Goal: Information Seeking & Learning: Learn about a topic

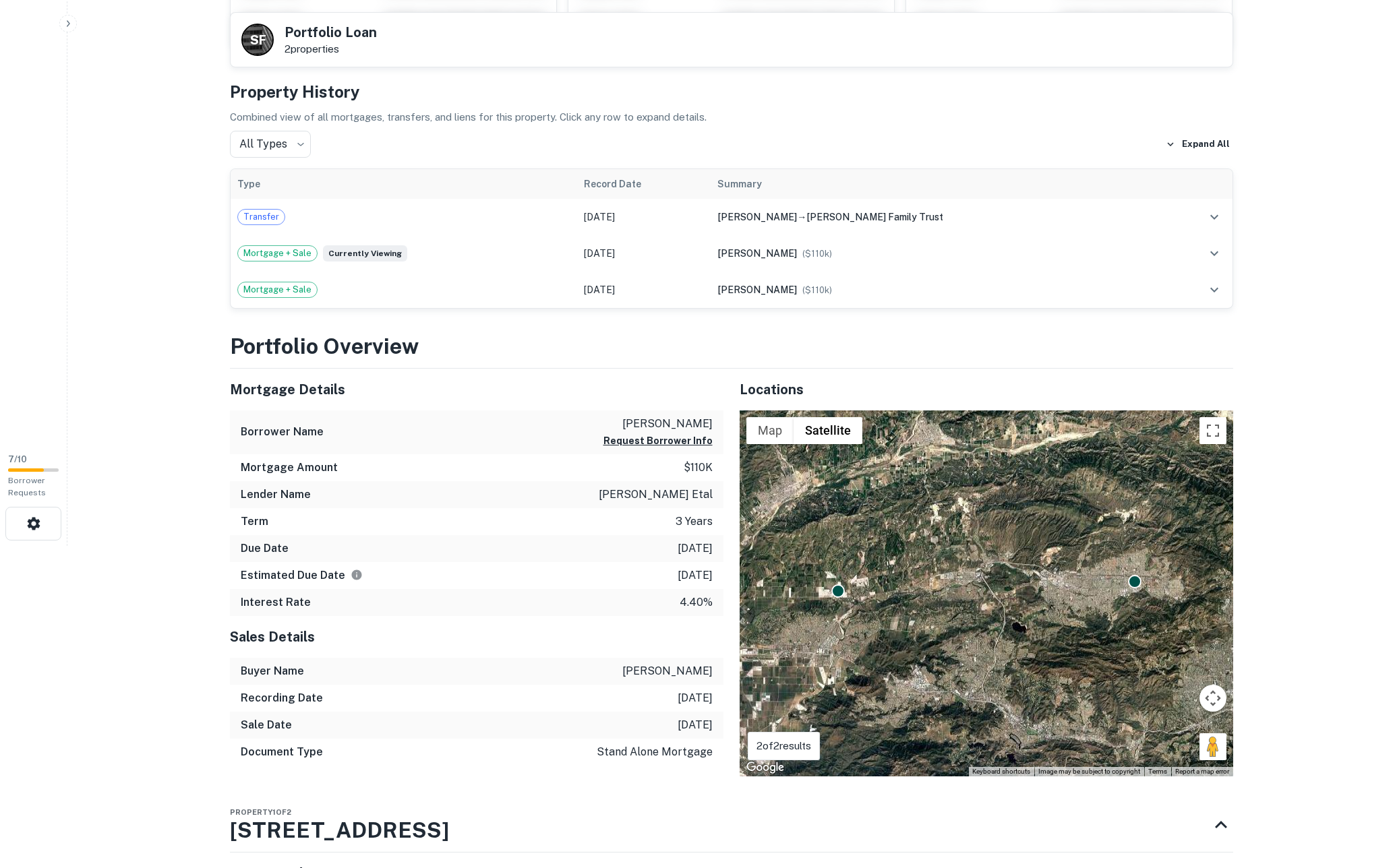
scroll to position [324, 0]
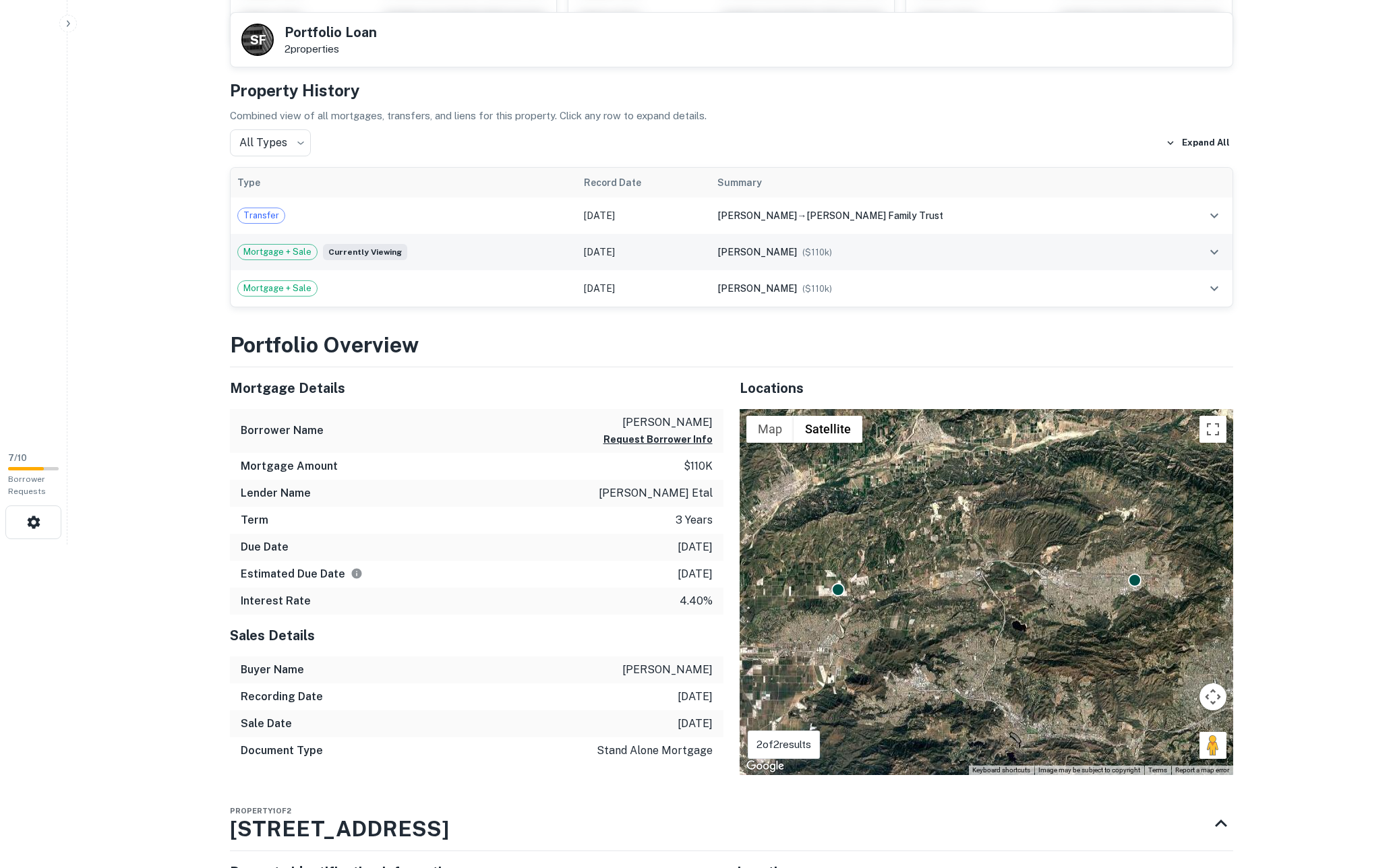
click at [488, 251] on div "Mortgage + Sale Currently viewing" at bounding box center [404, 252] width 333 height 16
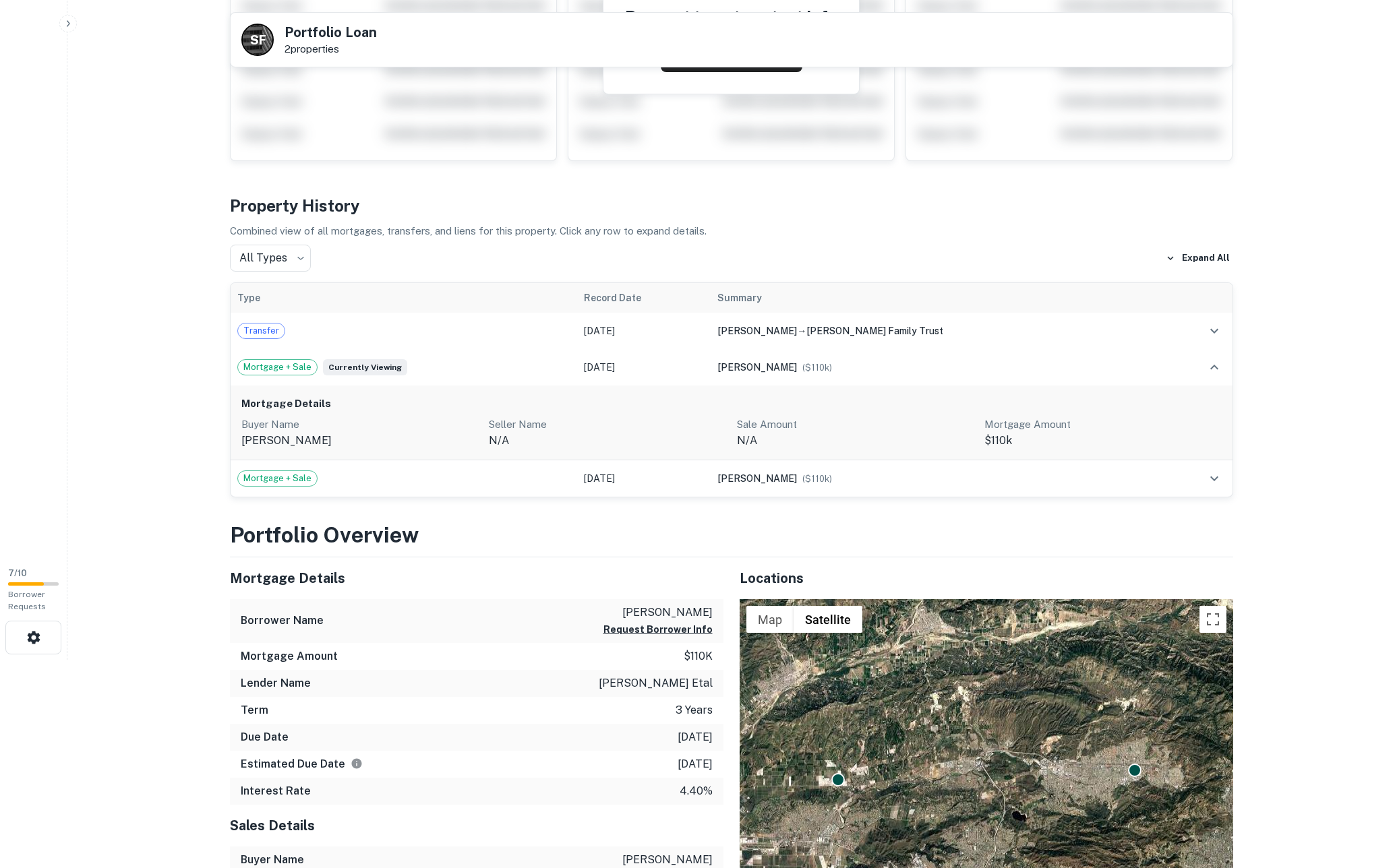
scroll to position [162, 0]
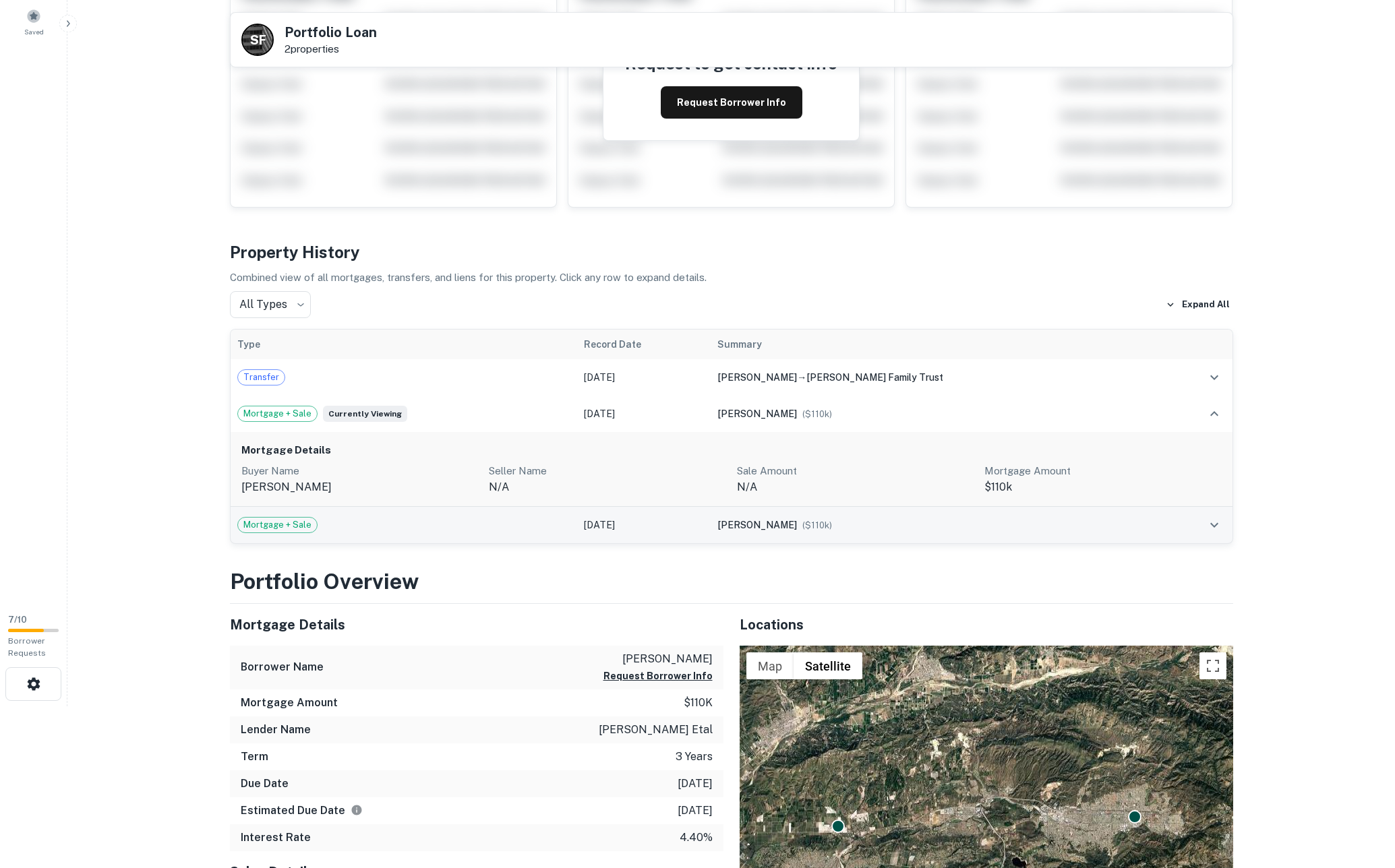
click at [341, 521] on div "Mortgage + Sale" at bounding box center [404, 525] width 333 height 16
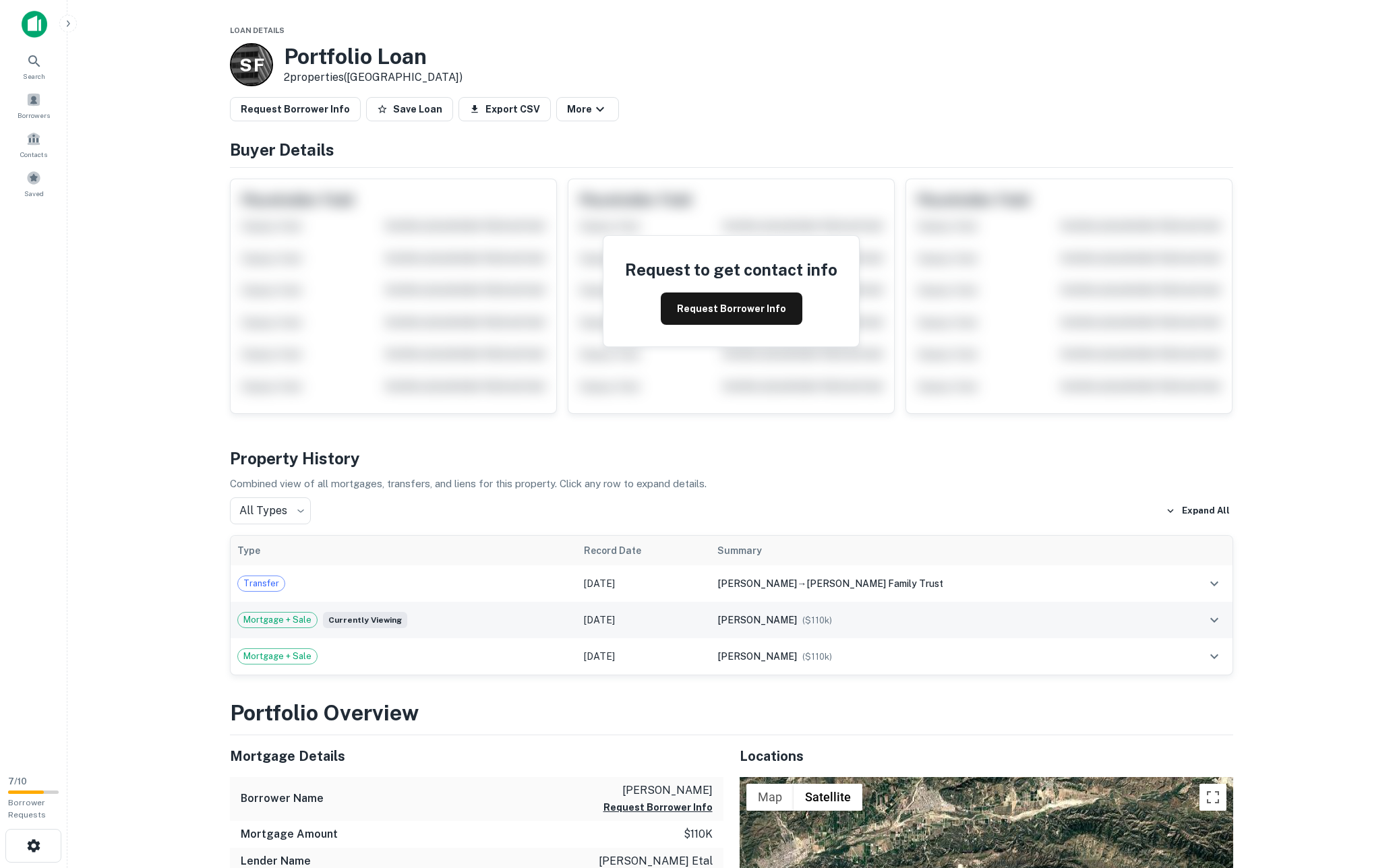
click at [511, 617] on div "Mortgage + Sale Currently viewing" at bounding box center [404, 620] width 333 height 16
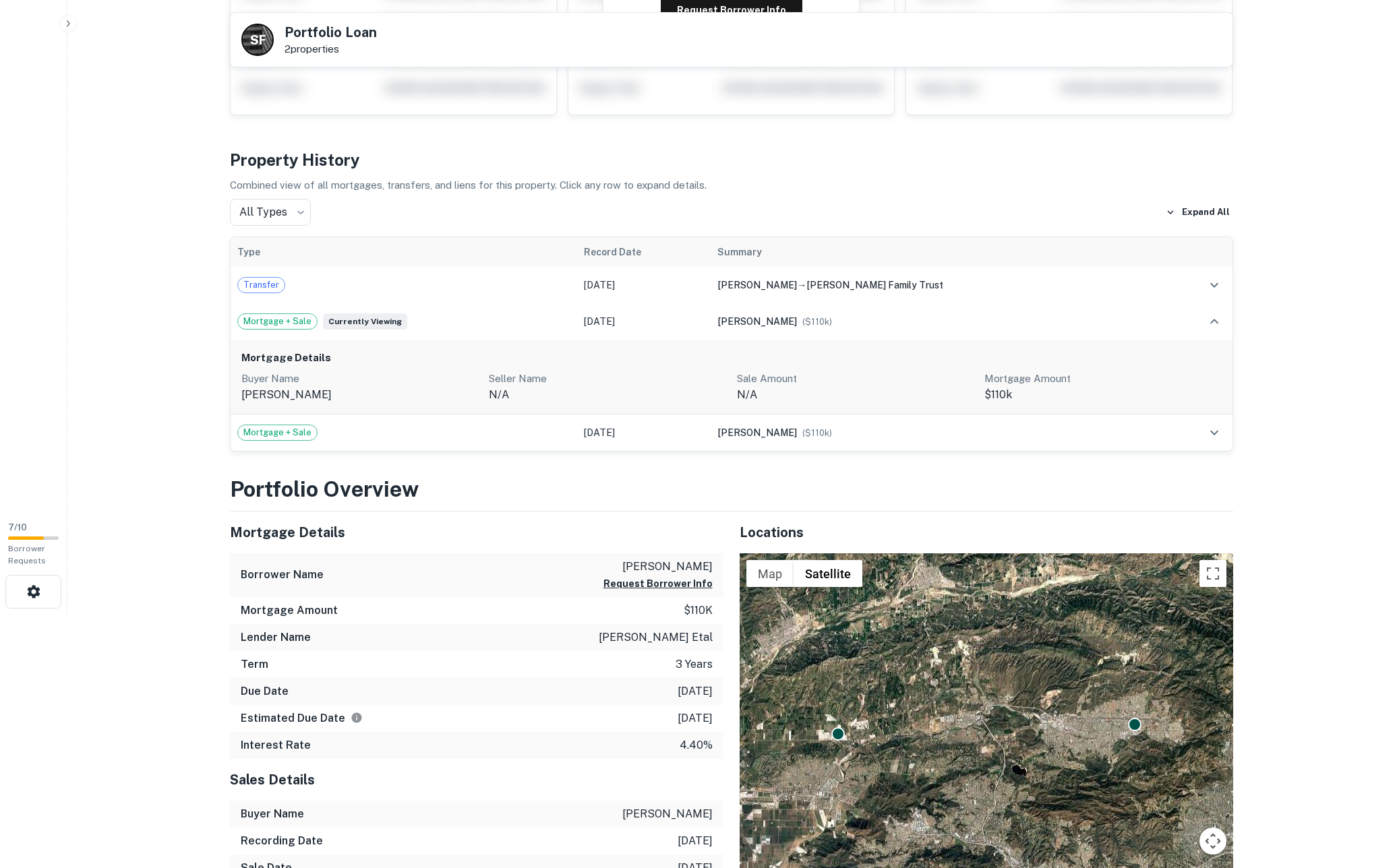
scroll to position [324, 0]
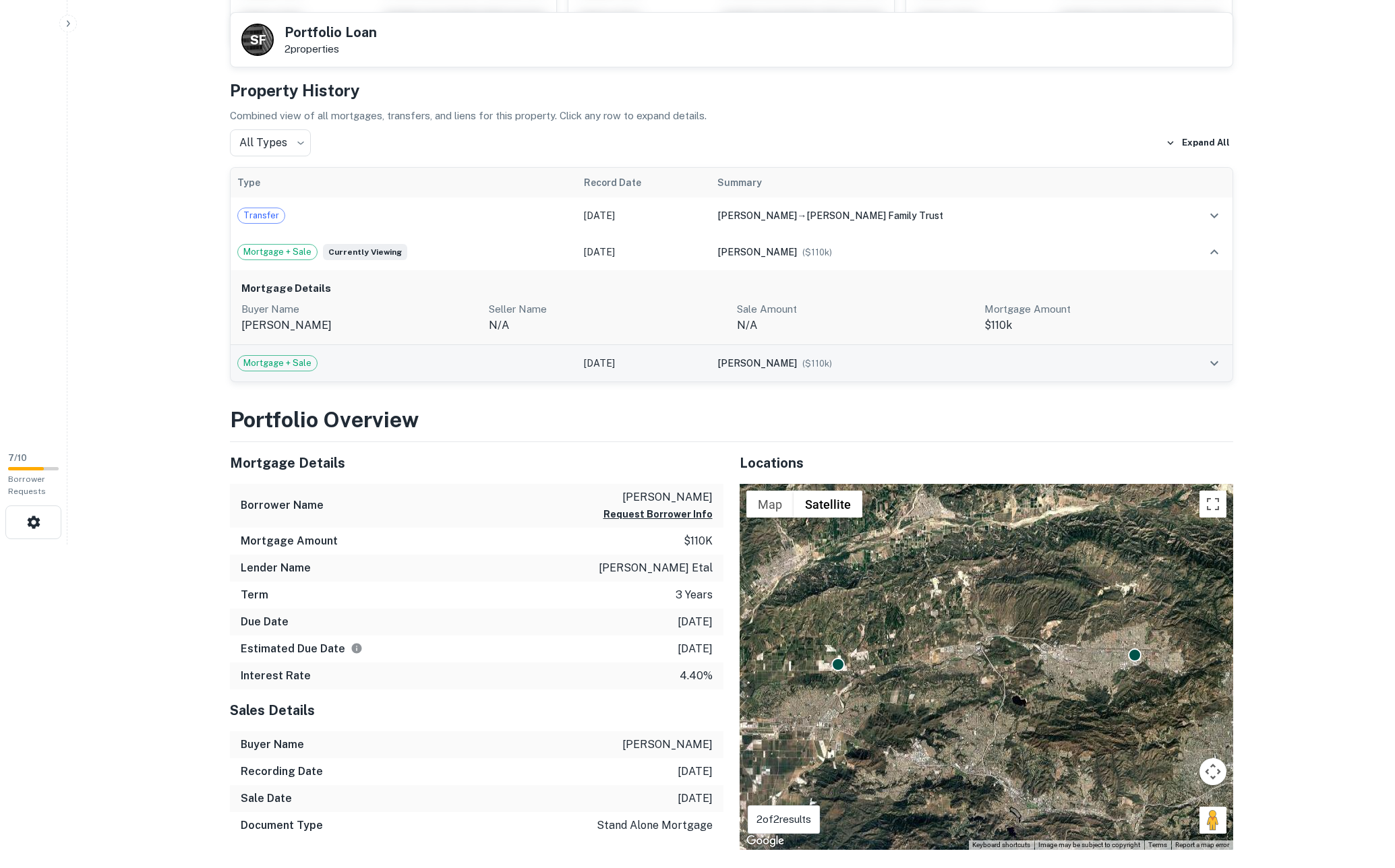
click at [469, 370] on div "Mortgage + Sale" at bounding box center [404, 363] width 333 height 16
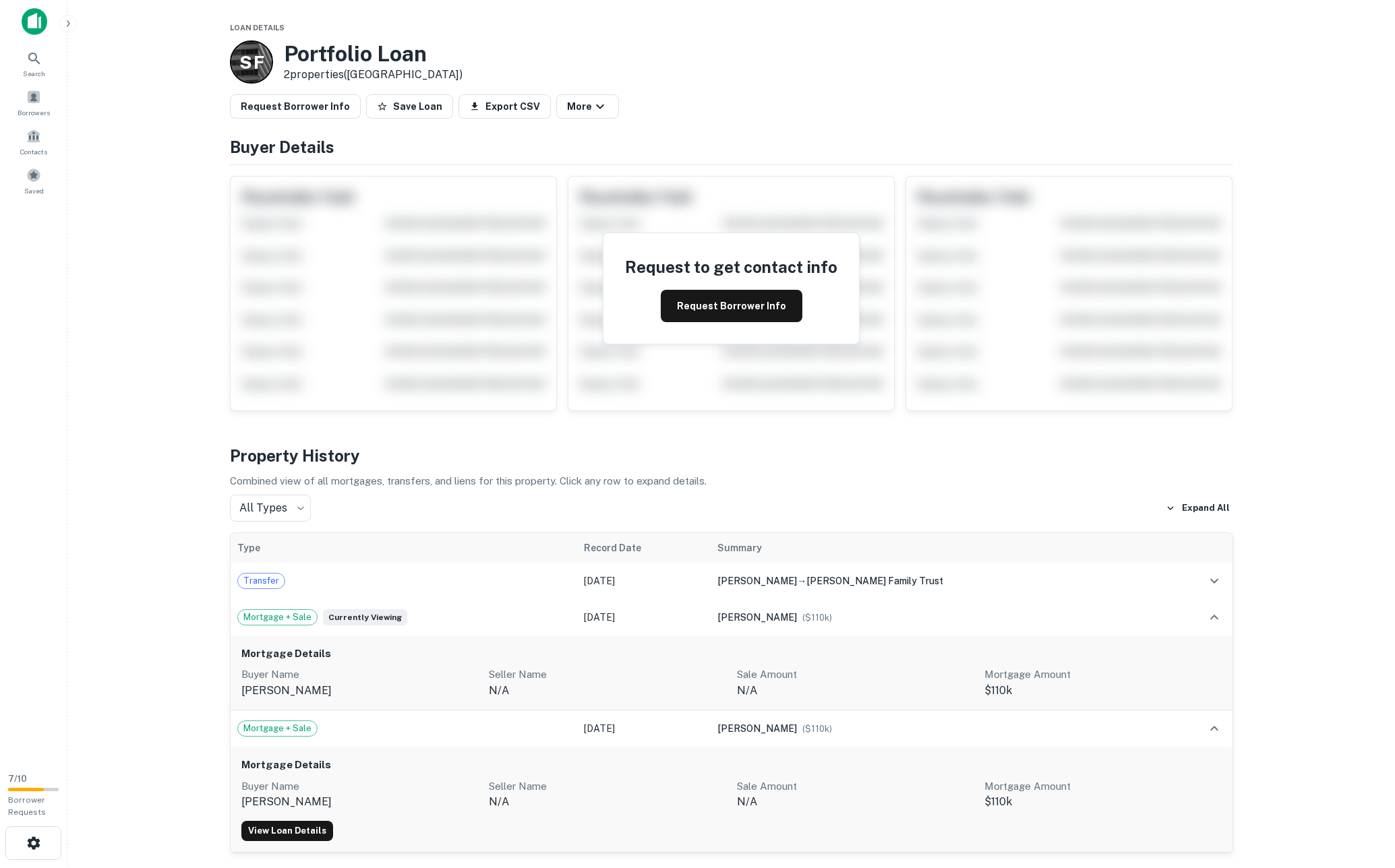
scroll to position [0, 0]
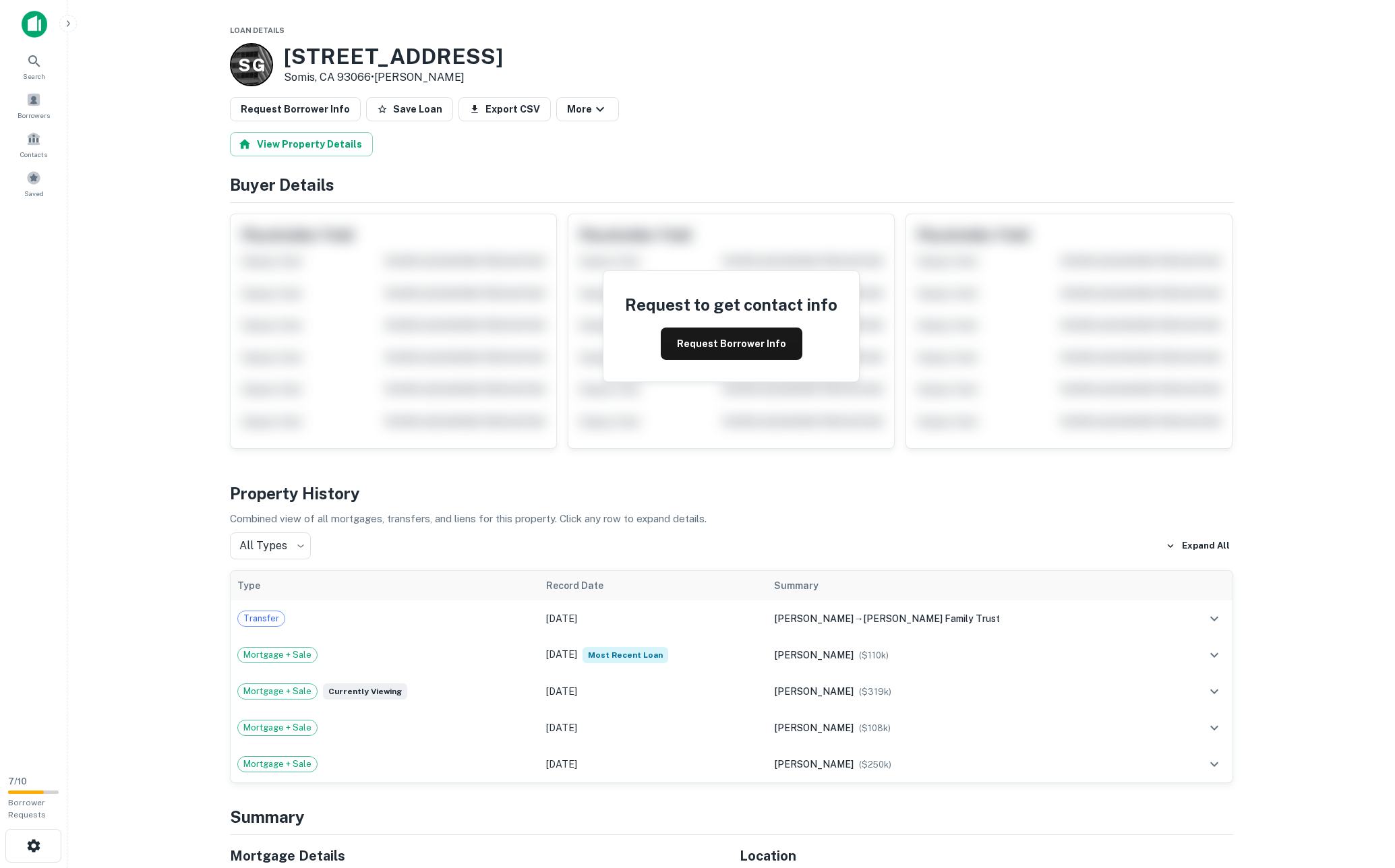
click at [1070, 119] on div "Request Borrower Info Save Loan Export CSV More" at bounding box center [731, 108] width 1003 height 25
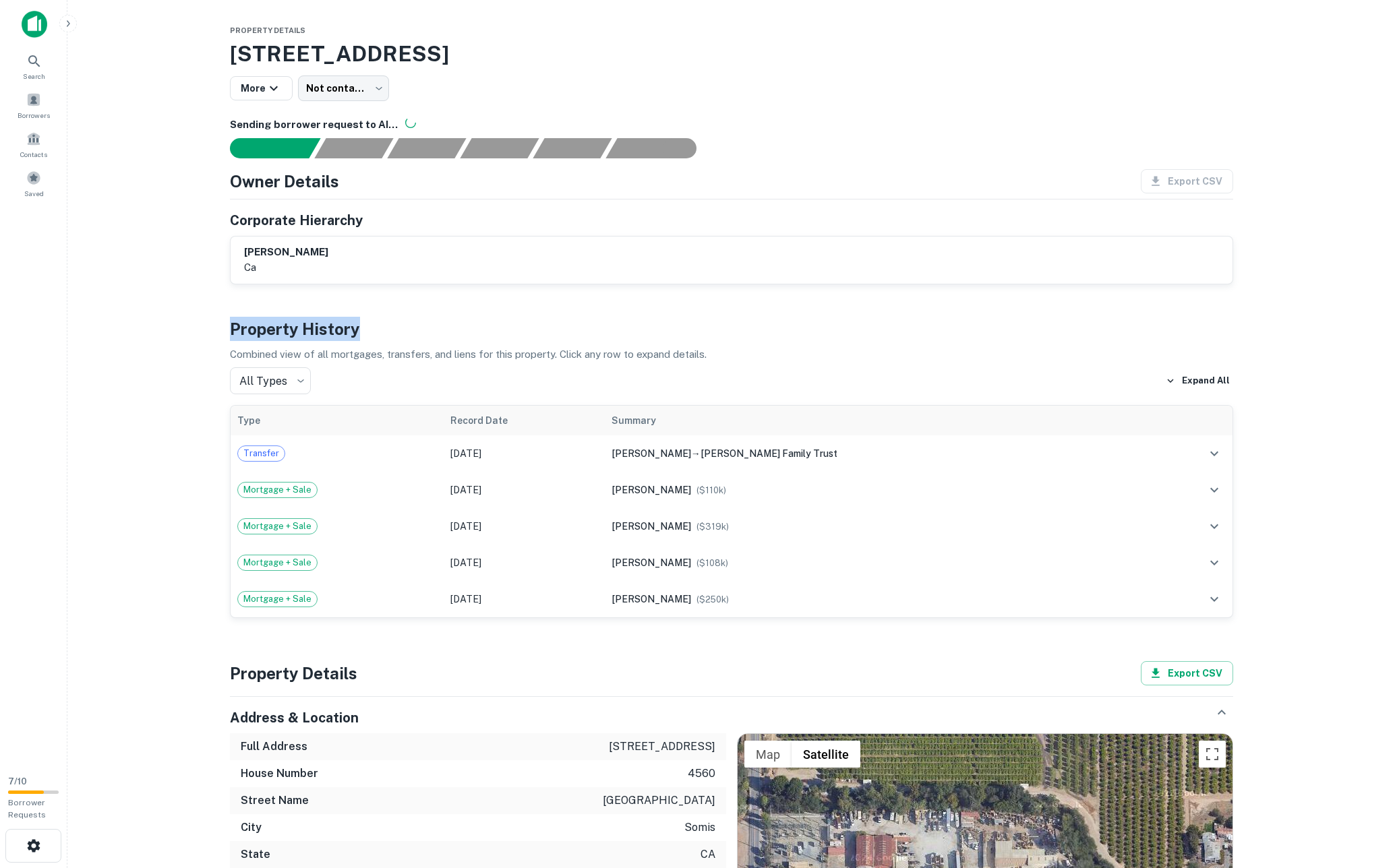
drag, startPoint x: 233, startPoint y: 329, endPoint x: 386, endPoint y: 323, distance: 153.1
click at [386, 323] on h4 "Property History" at bounding box center [731, 329] width 1003 height 25
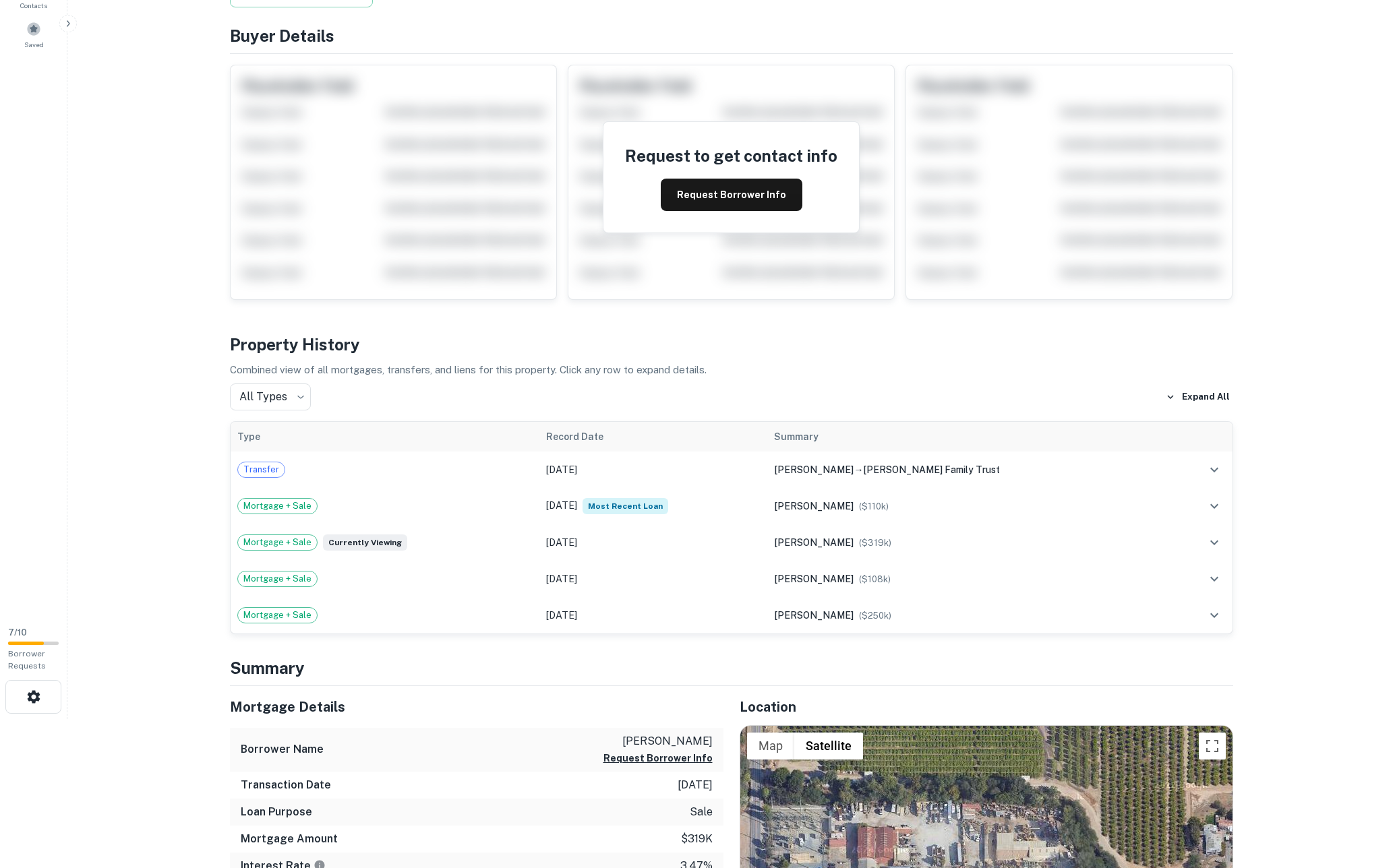
scroll to position [162, 0]
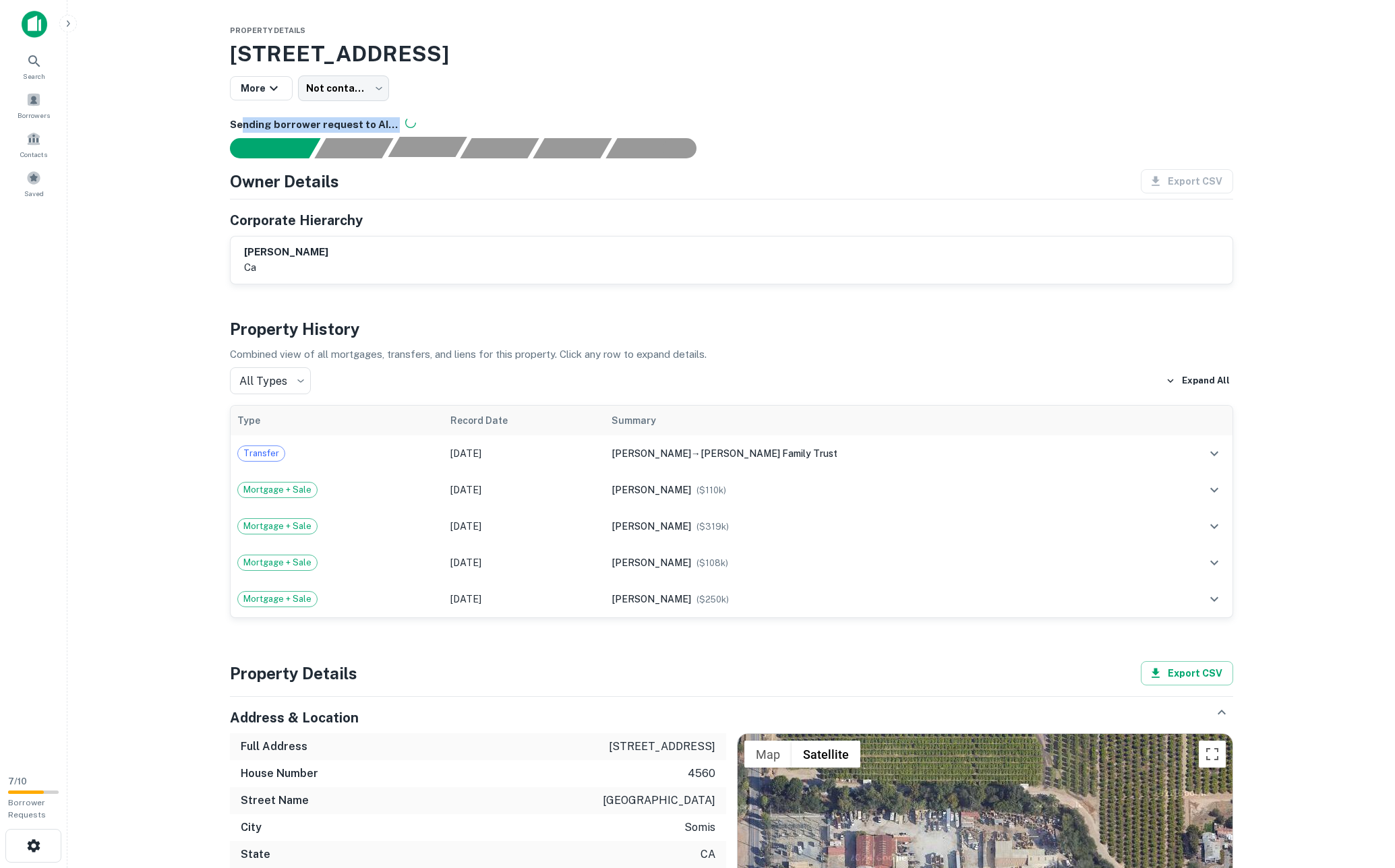
drag, startPoint x: 324, startPoint y: 122, endPoint x: 407, endPoint y: 138, distance: 84.5
click at [403, 130] on h6 "Sending borrower request to AI..." at bounding box center [731, 125] width 1003 height 15
drag, startPoint x: 232, startPoint y: 326, endPoint x: 381, endPoint y: 343, distance: 150.0
click at [377, 342] on div "Property History Combined view of all mortgages, transfers, and liens for this …" at bounding box center [731, 468] width 1003 height 302
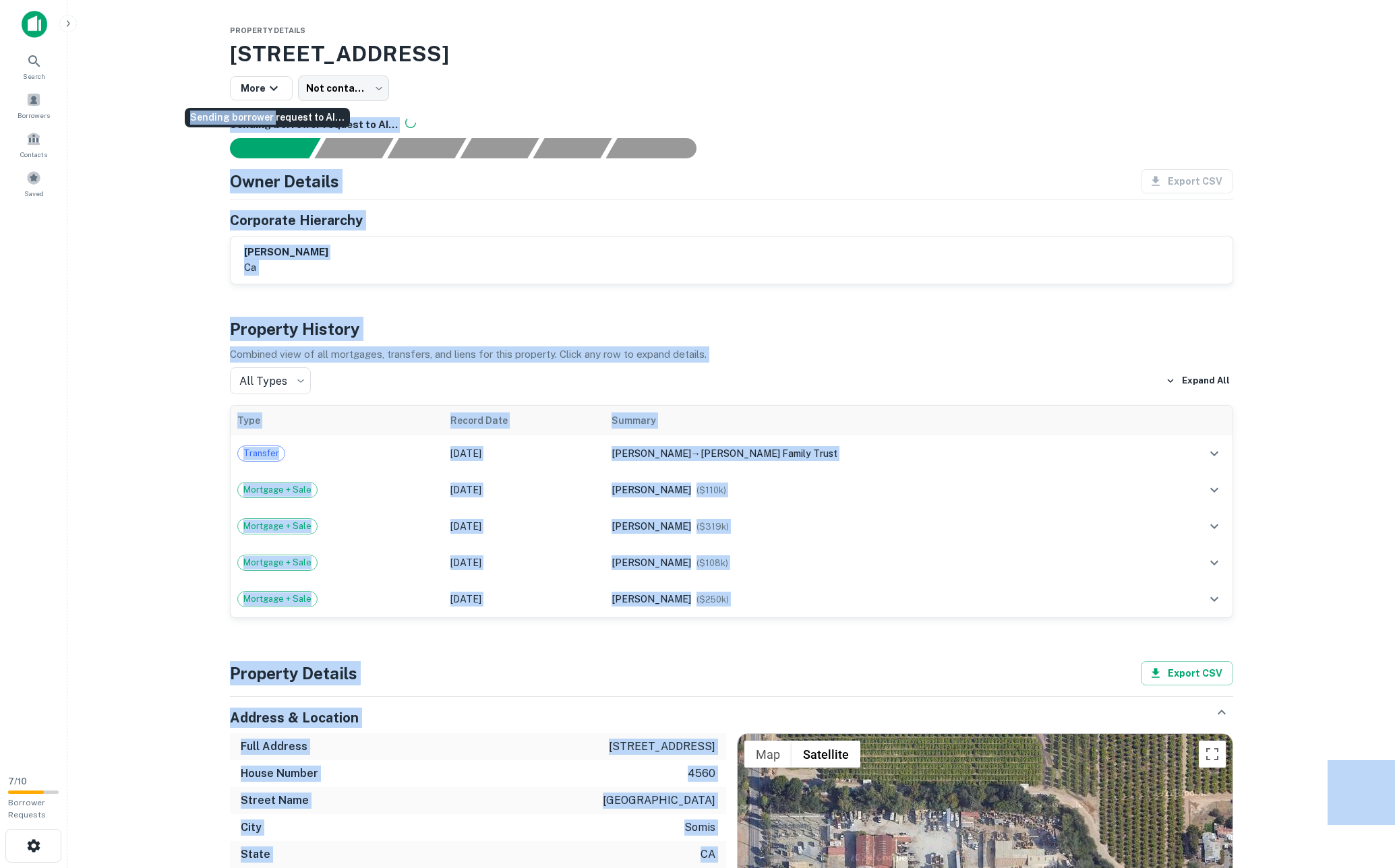
drag, startPoint x: 275, startPoint y: 122, endPoint x: 466, endPoint y: 117, distance: 191.1
click at [459, 117] on body "Search Borrowers Contacts Saved 7 / 10 Borrower Requests Property Details [STRE…" at bounding box center [697, 434] width 1395 height 868
click at [791, 103] on div "Property Details [STREET_ADDRESS] More Not contacted **** ​ Sending borrower re…" at bounding box center [731, 848] width 1035 height 1653
